Goal: Transaction & Acquisition: Purchase product/service

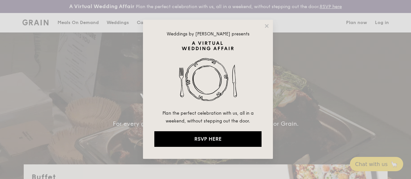
select select
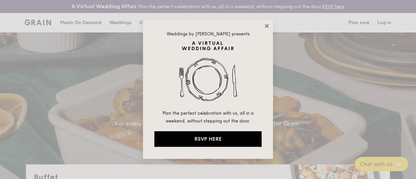
click at [265, 25] on icon at bounding box center [267, 26] width 6 height 6
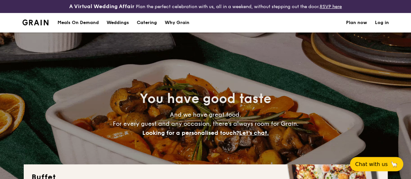
click at [144, 27] on h1 "Catering" at bounding box center [147, 22] width 20 height 19
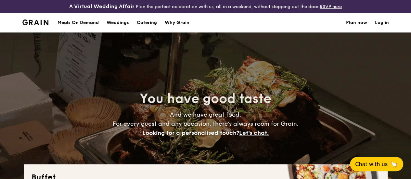
click at [152, 26] on h1 "Catering" at bounding box center [147, 22] width 20 height 19
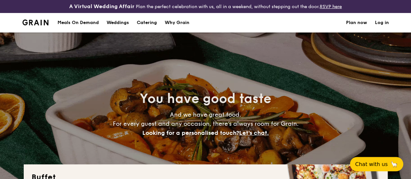
scroll to position [162, 0]
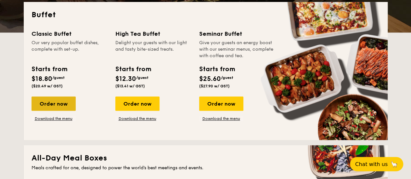
click at [55, 109] on div "Order now" at bounding box center [53, 103] width 44 height 14
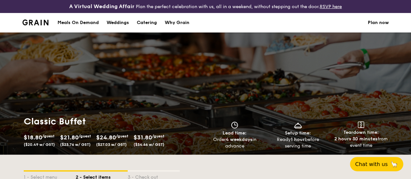
select select
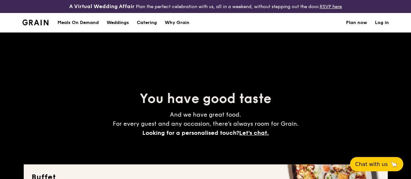
scroll to position [181, 0]
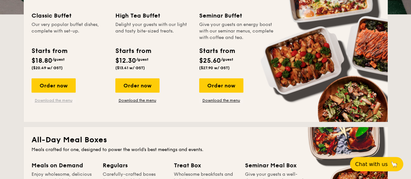
click at [47, 103] on link "Download the menu" at bounding box center [53, 100] width 44 height 5
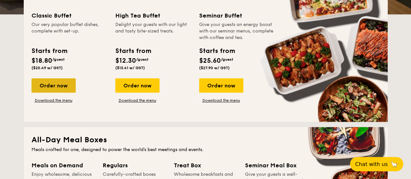
click at [42, 87] on div "Order now" at bounding box center [53, 85] width 44 height 14
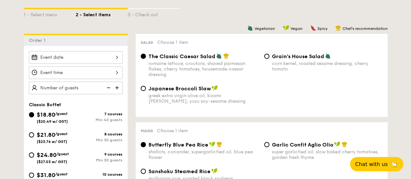
scroll to position [195, 0]
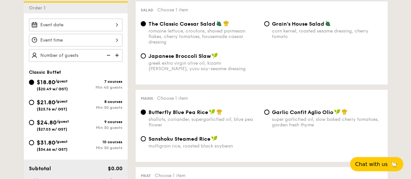
click at [40, 131] on div "$24.80 /guest ($27.03 w/ GST)" at bounding box center [53, 125] width 32 height 14
click at [34, 125] on input "$24.80 /guest ($27.03 w/ GST) 9 courses Min 30 guests" at bounding box center [31, 122] width 5 height 5
radio input "true"
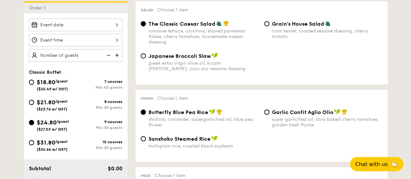
radio input "true"
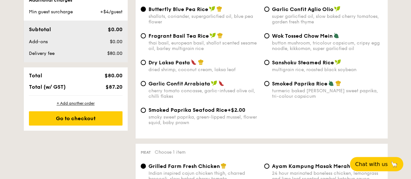
scroll to position [260, 0]
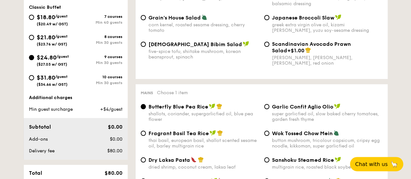
click at [40, 81] on span "$31.80" at bounding box center [46, 77] width 19 height 7
click at [34, 80] on input "$31.80 /guest ($34.66 w/ GST) 10 courses Min 30 guests" at bounding box center [31, 77] width 5 height 5
radio input "true"
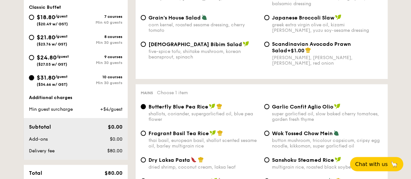
radio input "true"
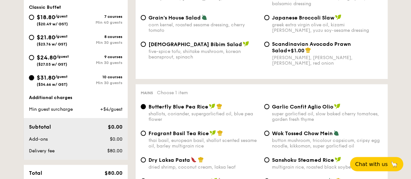
radio input "true"
click at [32, 40] on input "$21.80 /guest ($23.76 w/ GST) 8 courses Min 30 guests" at bounding box center [31, 37] width 5 height 5
radio input "true"
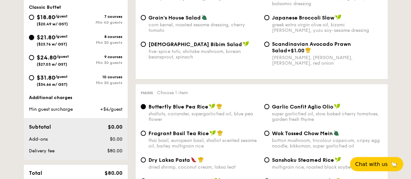
radio input "true"
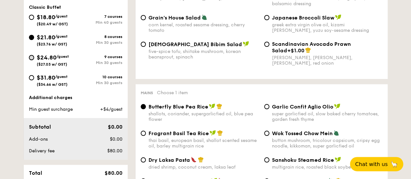
click at [32, 60] on input "$24.80 /guest ($27.03 w/ GST) 9 courses Min 30 guests" at bounding box center [31, 57] width 5 height 5
radio input "true"
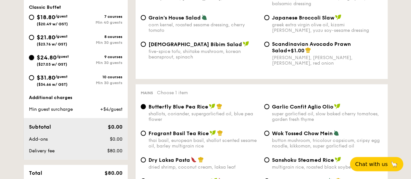
radio input "true"
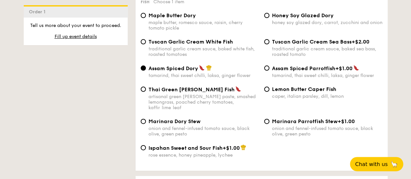
scroll to position [844, 0]
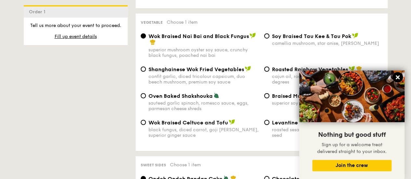
click at [398, 76] on icon at bounding box center [398, 77] width 4 height 4
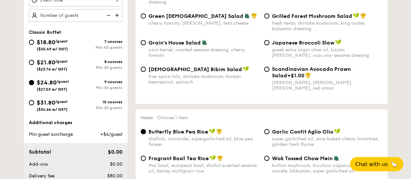
scroll to position [240, 0]
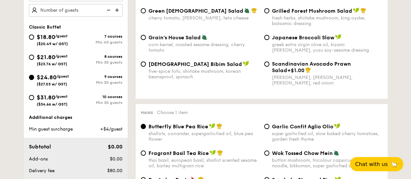
click at [52, 101] on span "$31.80" at bounding box center [46, 97] width 19 height 7
click at [34, 100] on input "$31.80 /guest ($34.66 w/ GST) 10 courses Min 30 guests" at bounding box center [31, 97] width 5 height 5
radio input "true"
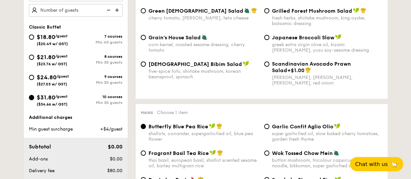
radio input "true"
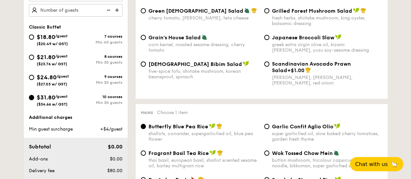
radio input "true"
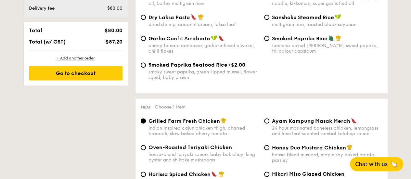
scroll to position [208, 0]
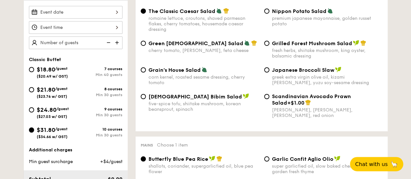
click at [59, 119] on span "($27.03 w/ GST)" at bounding box center [52, 116] width 31 height 5
click at [34, 112] on input "$24.80 /guest ($27.03 w/ GST) 9 courses Min 30 guests" at bounding box center [31, 109] width 5 height 5
radio input "true"
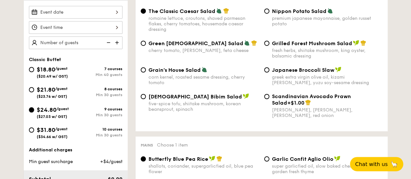
radio input "true"
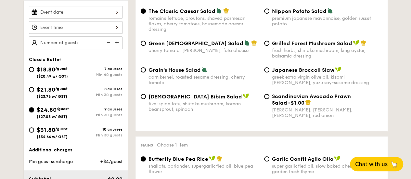
radio input "true"
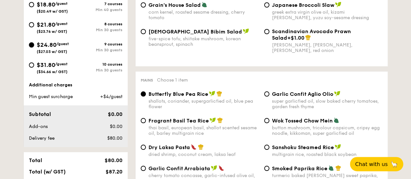
scroll to position [143, 0]
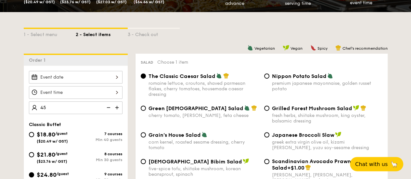
type input "45"
click at [118, 112] on img at bounding box center [118, 107] width 10 height 12
click at [118, 111] on img at bounding box center [118, 107] width 10 height 12
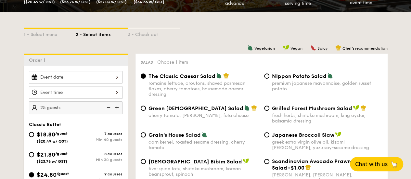
click at [118, 111] on img at bounding box center [118, 107] width 10 height 12
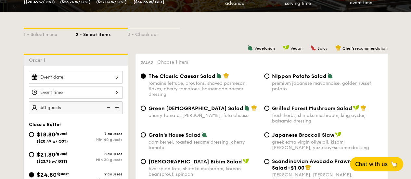
click at [118, 111] on img at bounding box center [118, 107] width 10 height 12
click at [117, 113] on img at bounding box center [118, 107] width 10 height 12
type input "45 guests"
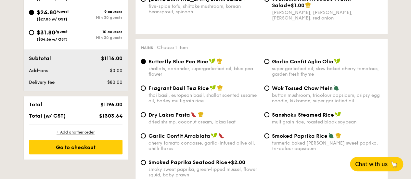
click at [123, 119] on div "$1303.64" at bounding box center [105, 116] width 40 height 6
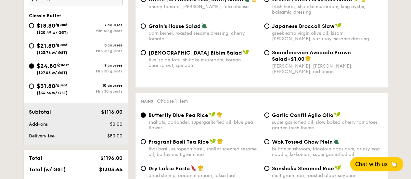
scroll to position [219, 0]
